Goal: Navigation & Orientation: Find specific page/section

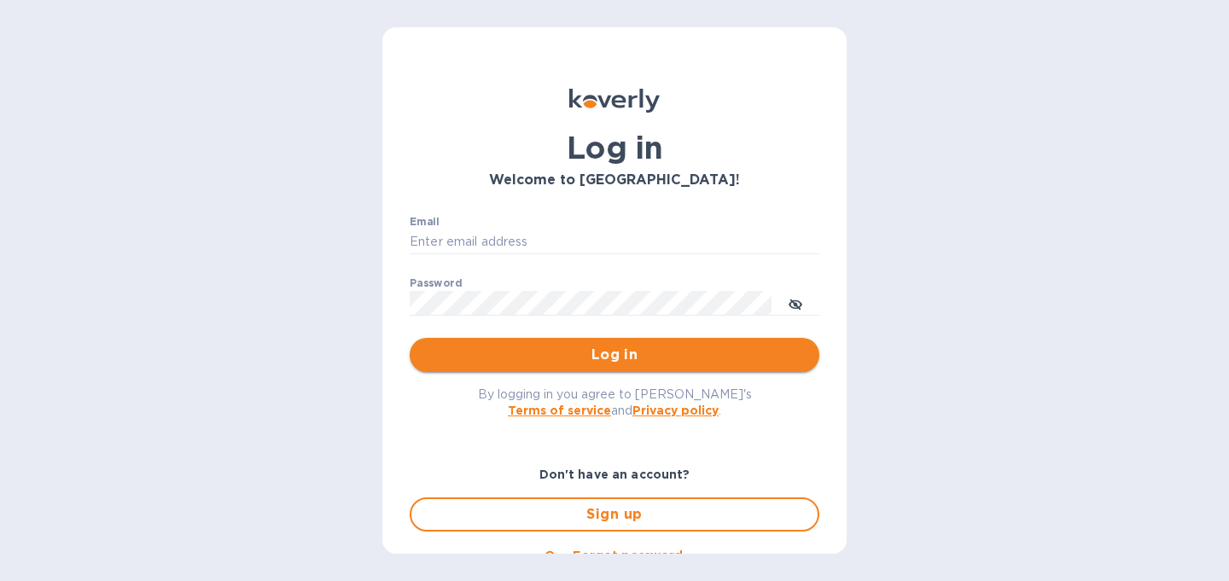
type input "[PERSON_NAME][EMAIL_ADDRESS][DOMAIN_NAME]"
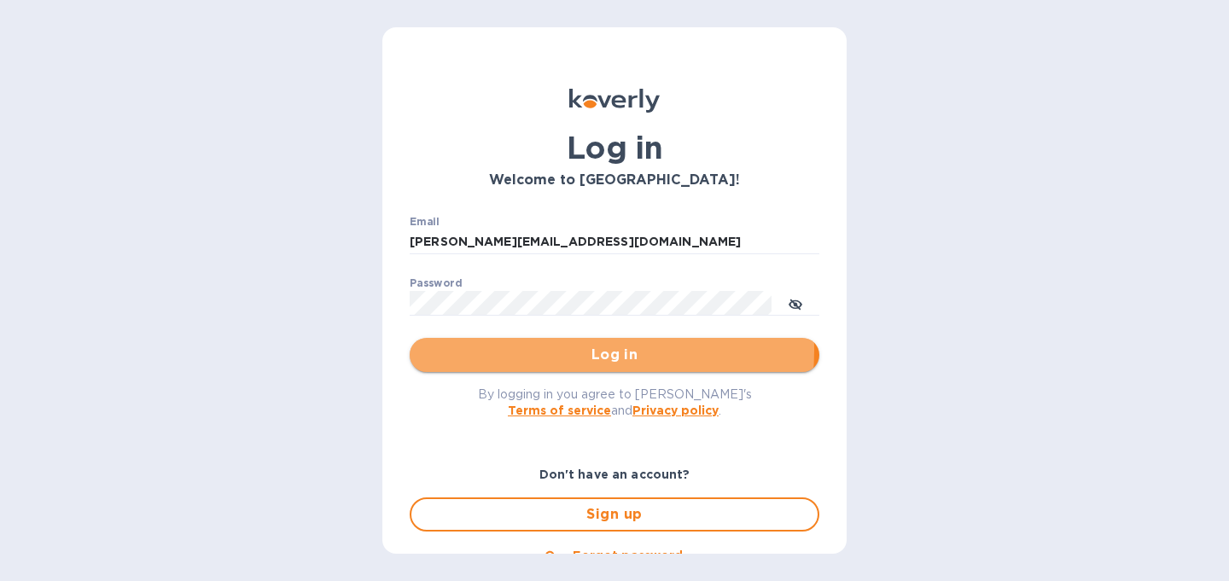
click at [583, 351] on span "Log in" at bounding box center [614, 355] width 382 height 20
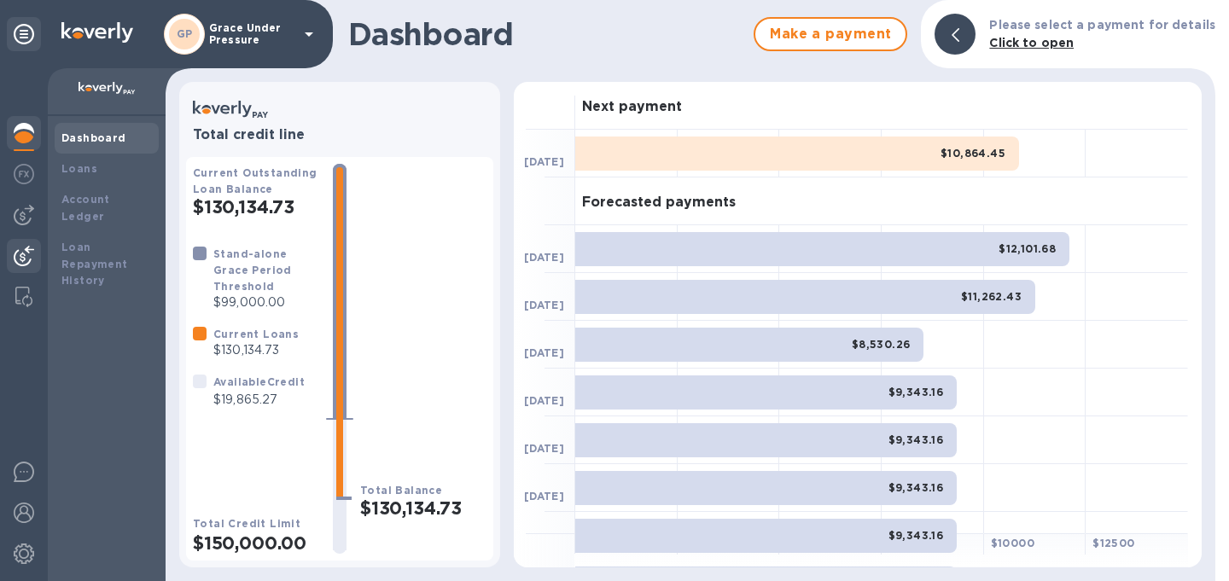
click at [28, 246] on img at bounding box center [24, 256] width 20 height 20
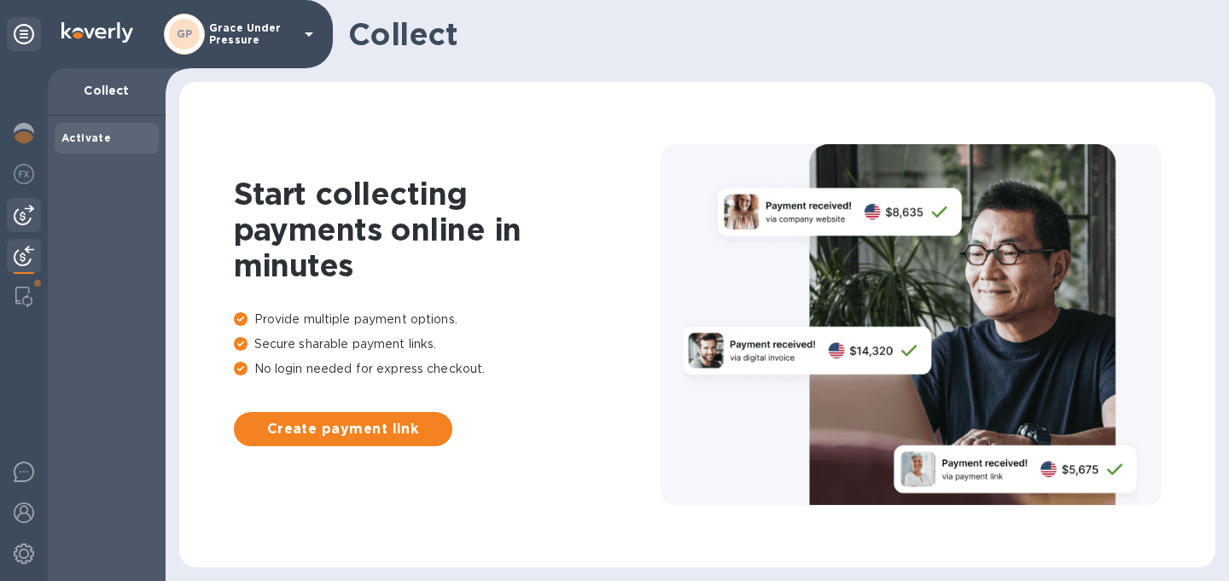
click at [19, 208] on img at bounding box center [24, 215] width 20 height 20
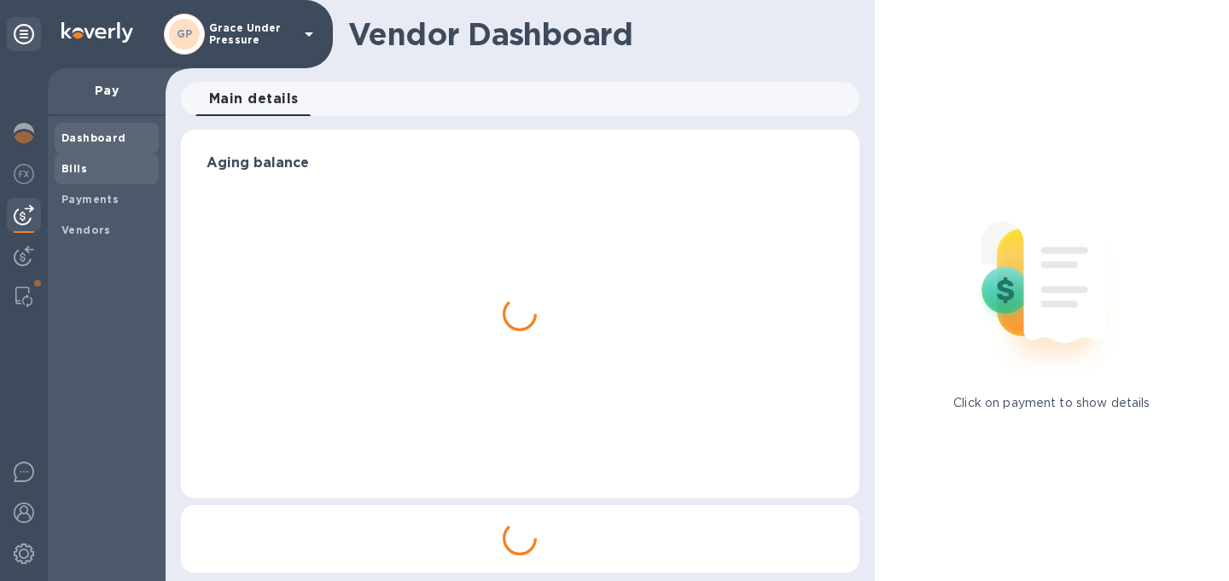
click at [69, 167] on b "Bills" at bounding box center [74, 168] width 26 height 13
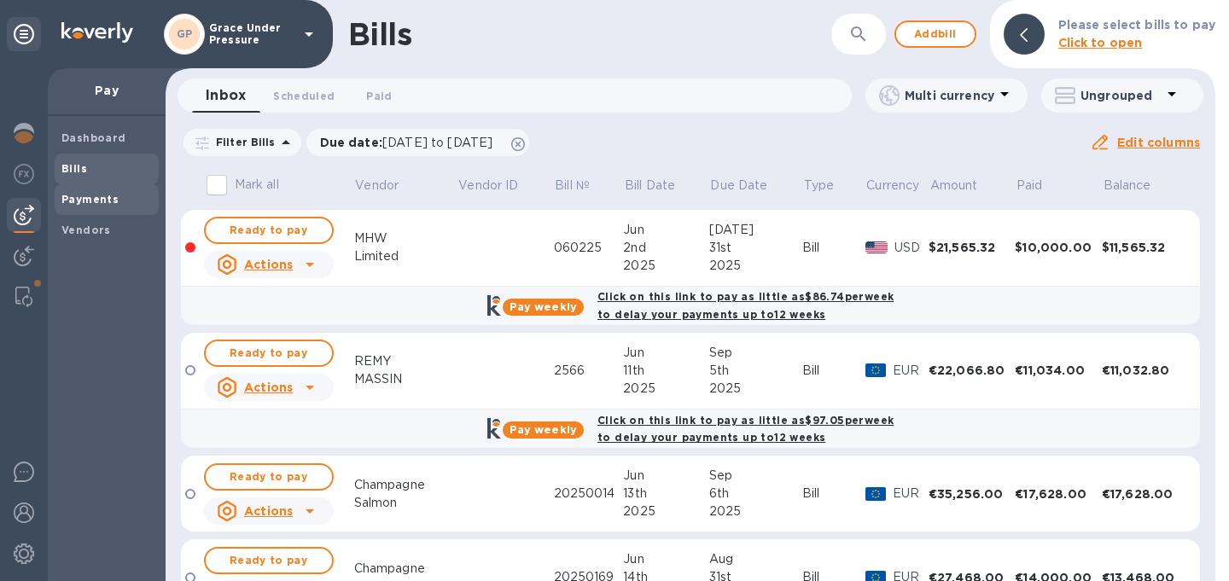
click at [104, 190] on div "Payments" at bounding box center [107, 199] width 104 height 31
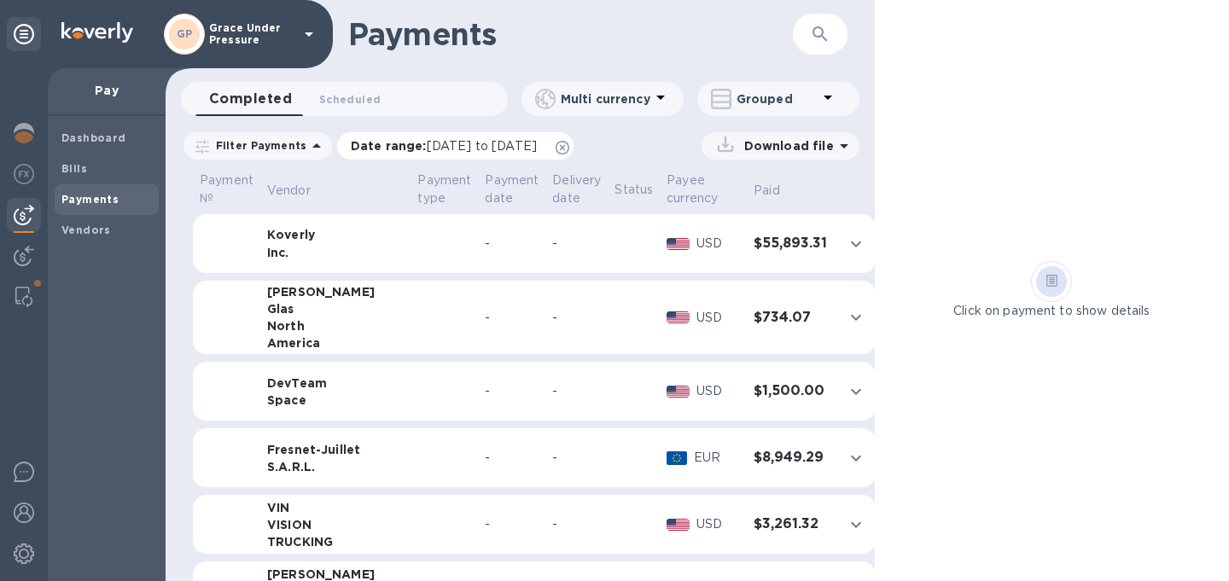
click at [569, 150] on icon at bounding box center [563, 148] width 14 height 14
click at [79, 168] on b "Bills" at bounding box center [74, 168] width 26 height 13
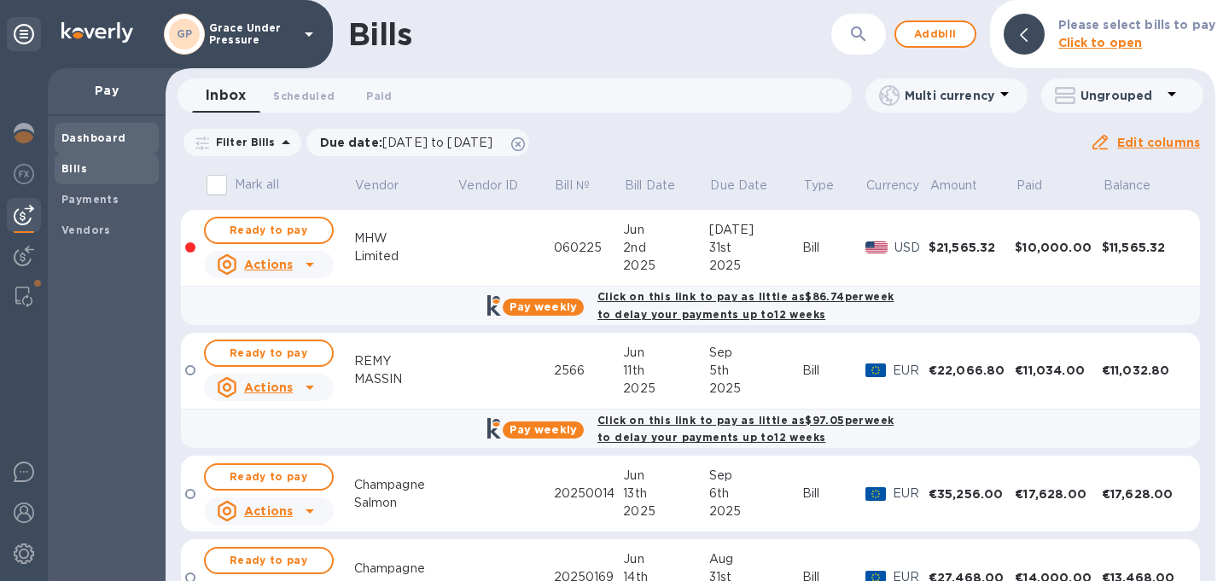
click at [89, 137] on b "Dashboard" at bounding box center [93, 137] width 65 height 13
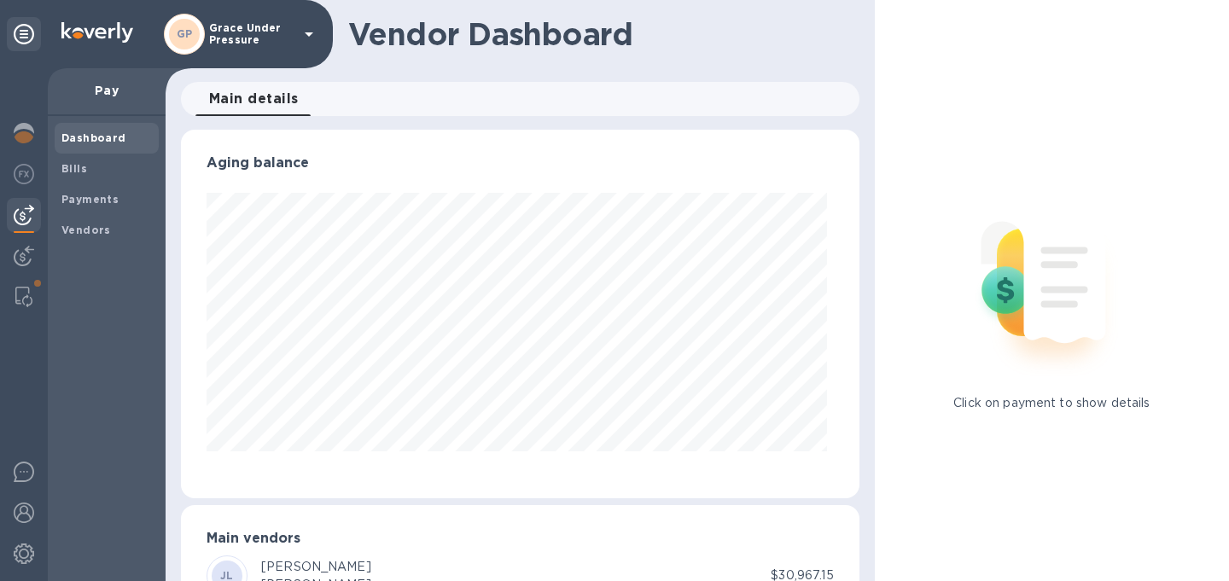
scroll to position [369, 672]
click at [22, 131] on img at bounding box center [24, 133] width 20 height 20
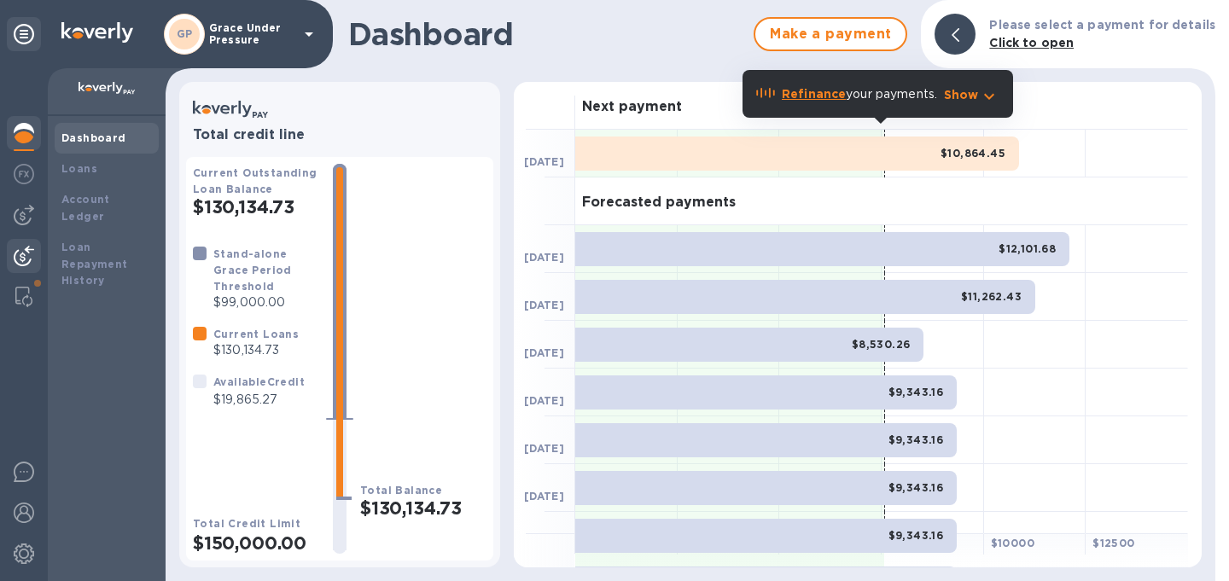
click at [20, 260] on img at bounding box center [24, 256] width 20 height 20
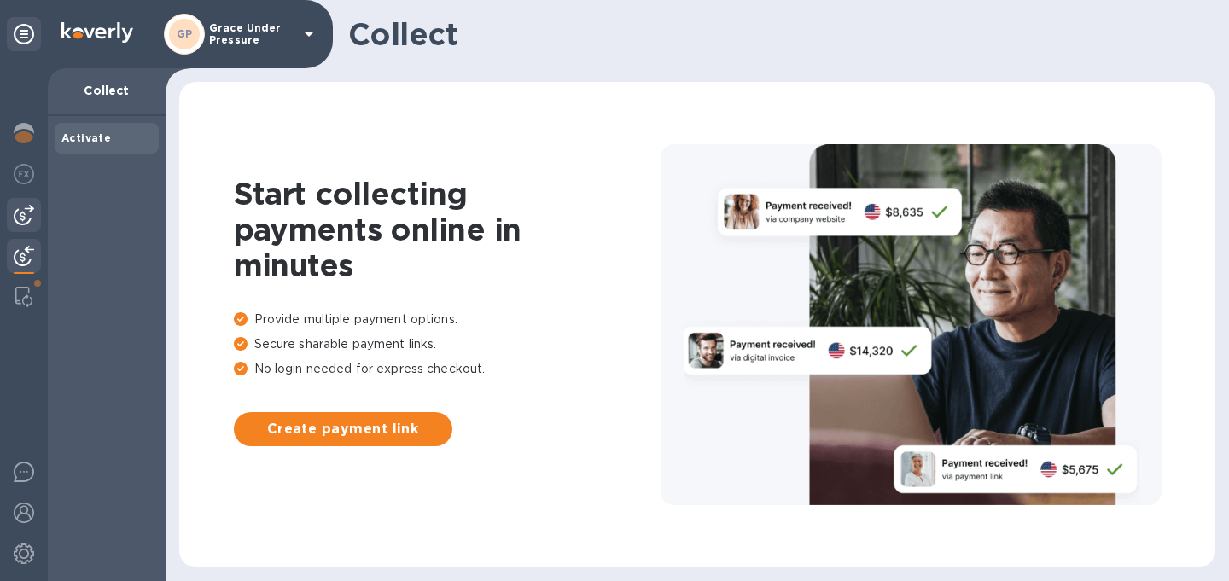
click at [18, 223] on img at bounding box center [24, 215] width 20 height 20
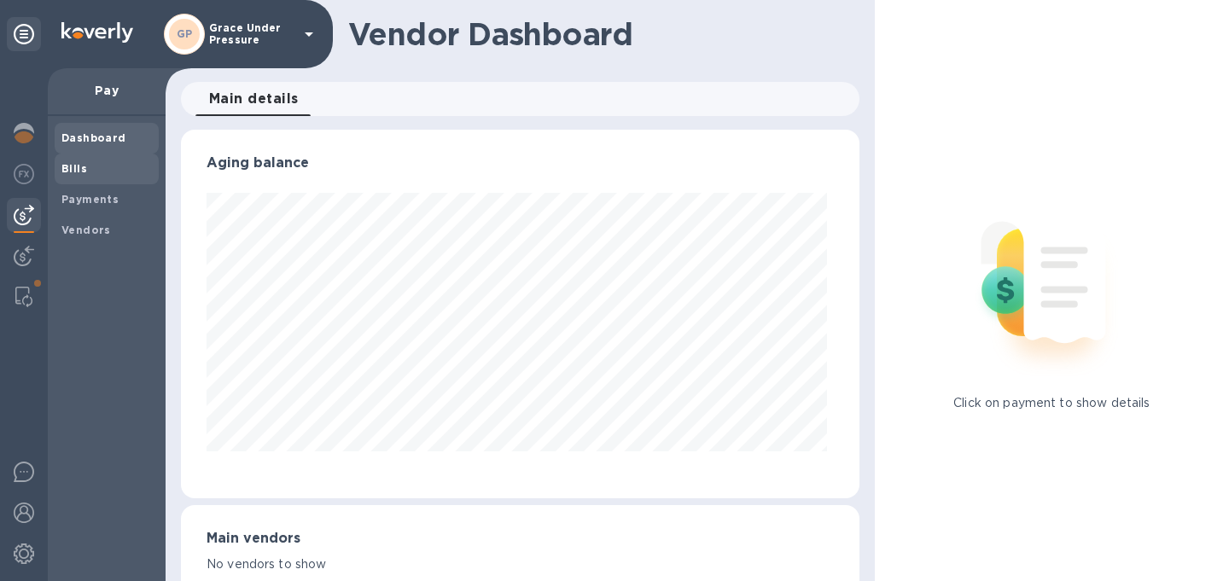
scroll to position [369, 672]
click at [73, 168] on b "Bills" at bounding box center [74, 168] width 26 height 13
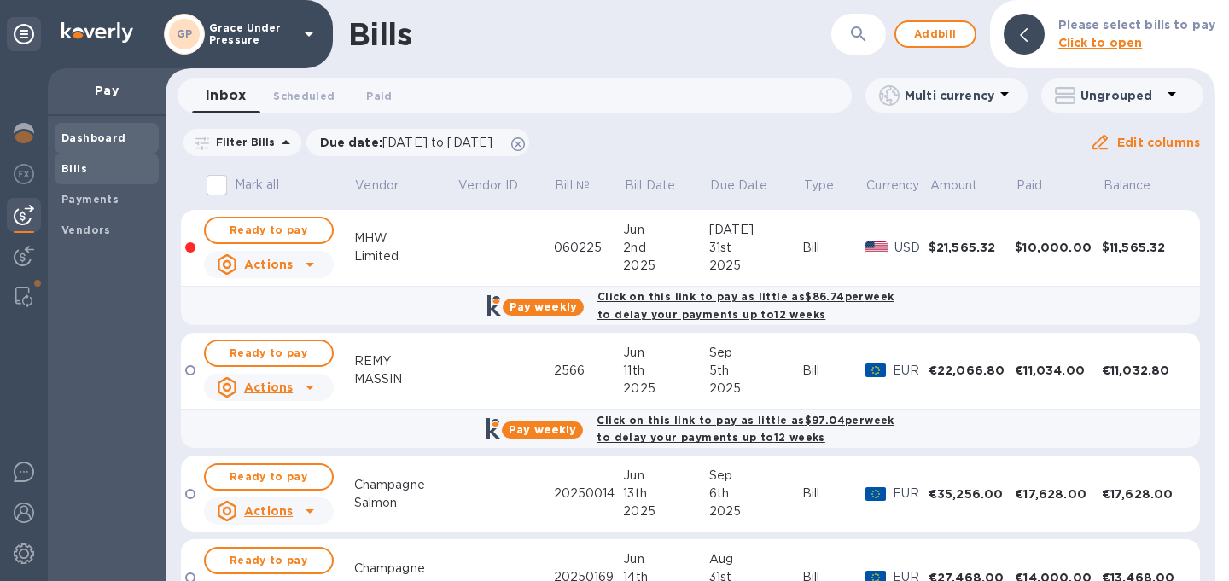
click at [70, 134] on b "Dashboard" at bounding box center [93, 137] width 65 height 13
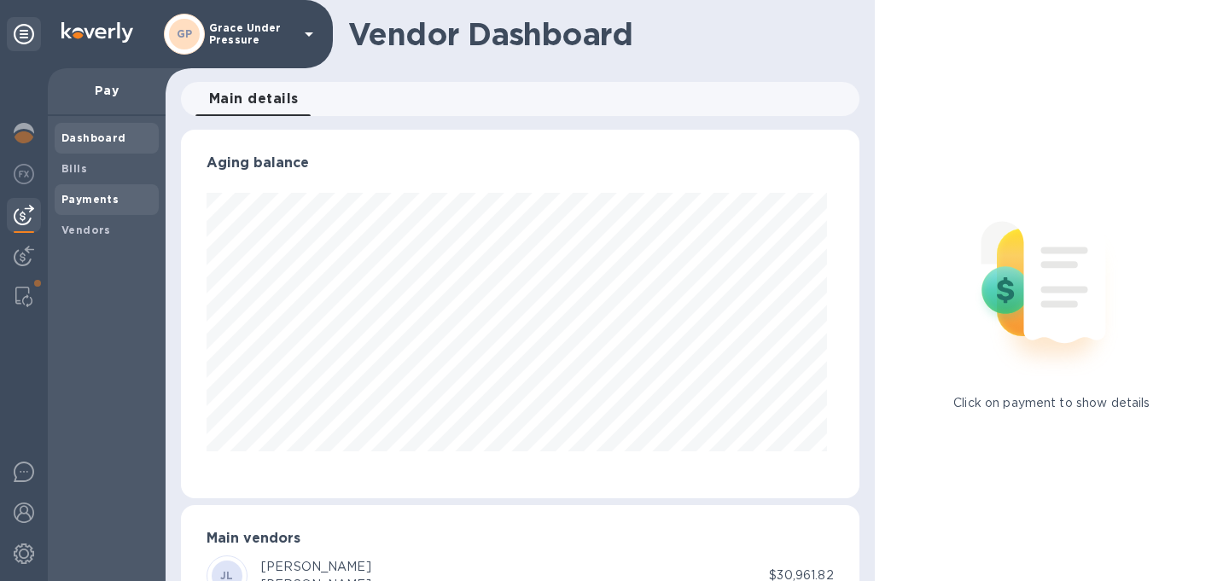
scroll to position [369, 672]
click at [17, 140] on img at bounding box center [24, 133] width 20 height 20
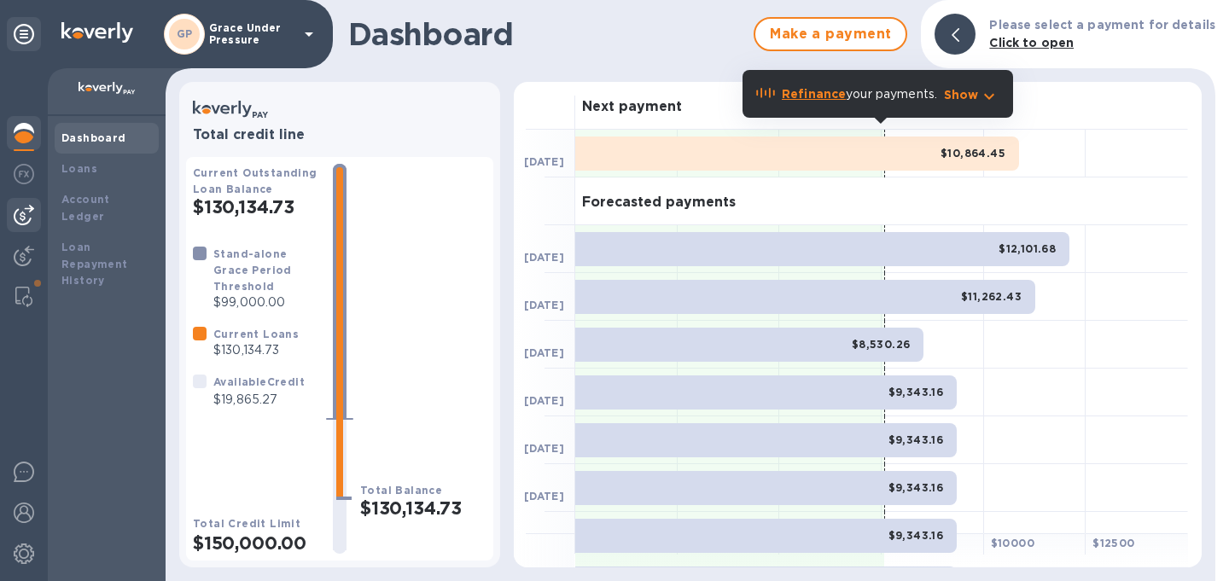
click at [26, 217] on img at bounding box center [24, 215] width 20 height 20
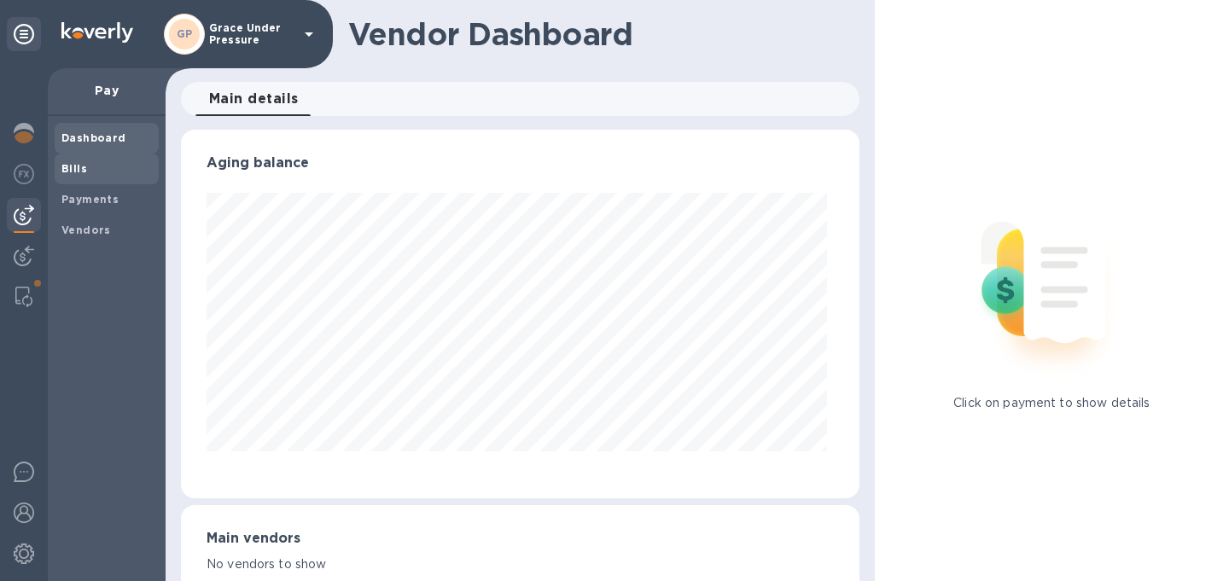
scroll to position [369, 672]
click at [85, 169] on b "Bills" at bounding box center [74, 168] width 26 height 13
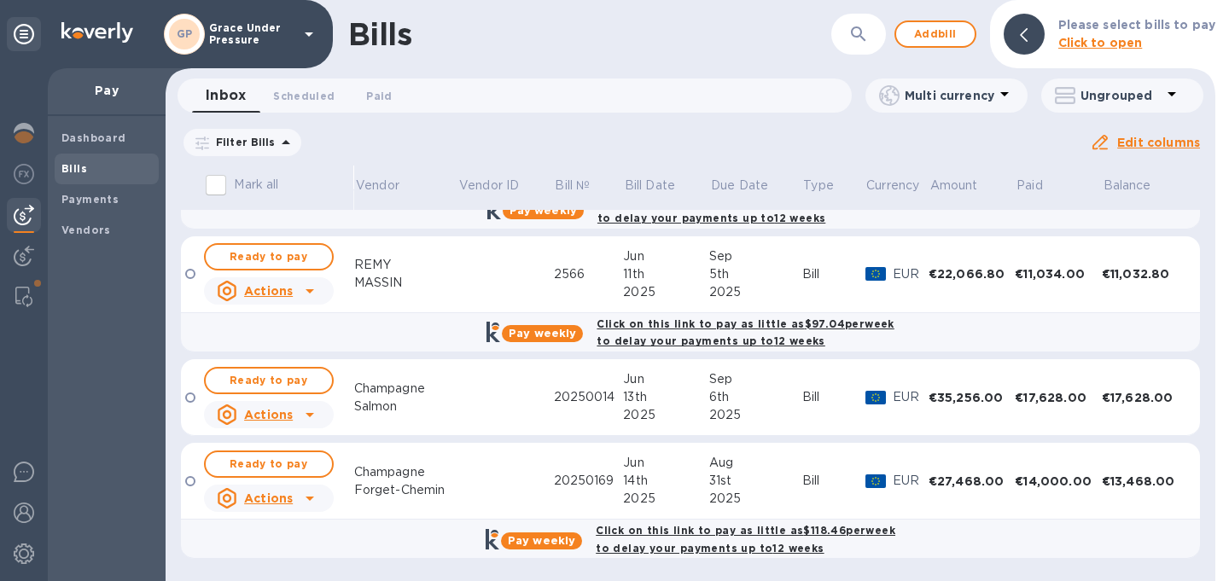
scroll to position [120, 0]
click at [0, 0] on icon at bounding box center [0, 0] width 0 height 0
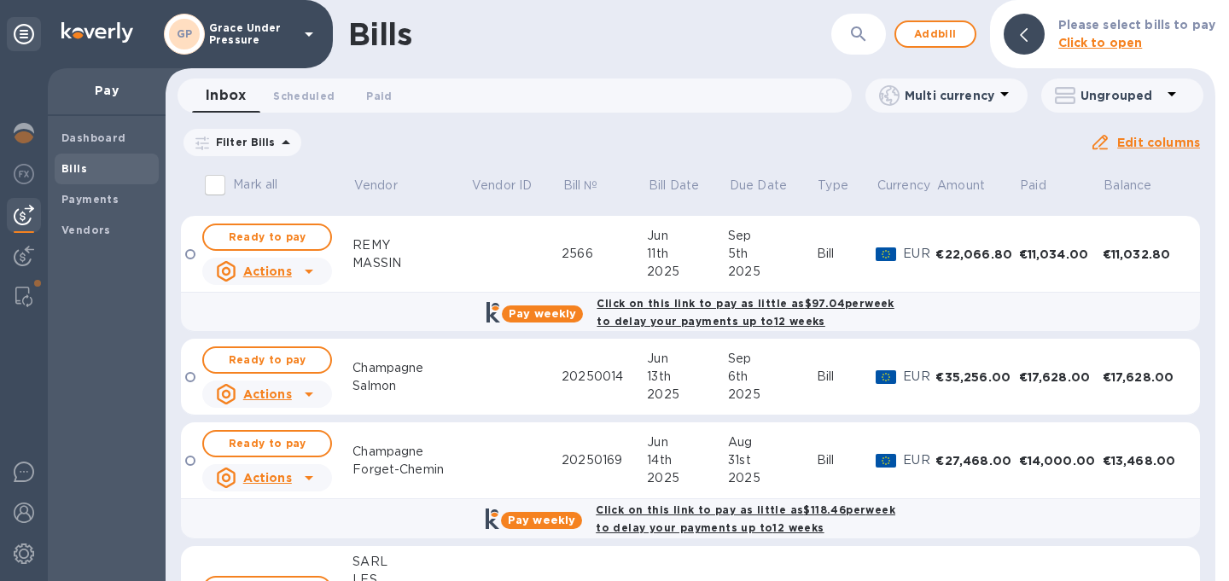
scroll to position [377, 0]
